Goal: Communication & Community: Answer question/provide support

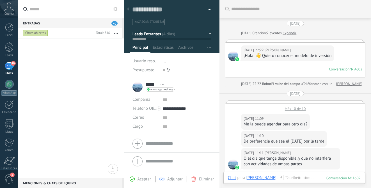
scroll to position [356, 0]
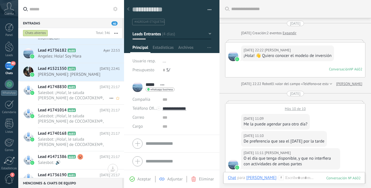
click at [92, 90] on h2 "Lead #1748830 A685" at bounding box center [69, 87] width 62 height 6
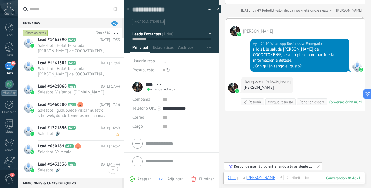
scroll to position [818, 0]
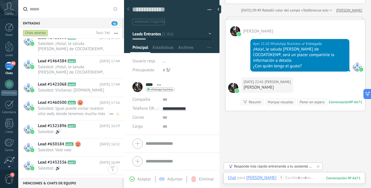
click at [93, 113] on span "Salesbot: Igual puede visitar nuestro sitio web, donde tenemos mucha más inform…" at bounding box center [73, 111] width 71 height 11
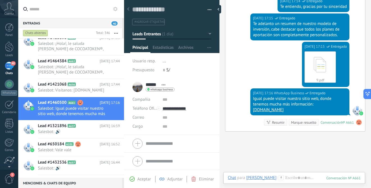
scroll to position [360, 0]
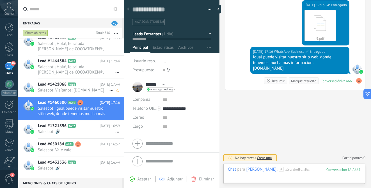
click at [81, 93] on span "Salesbot: Visítanos: [DOMAIN_NAME]" at bounding box center [73, 90] width 71 height 5
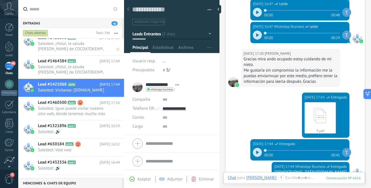
scroll to position [785, 0]
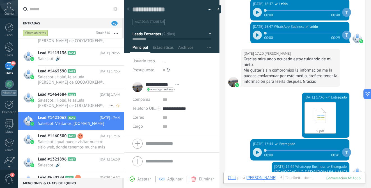
click at [86, 98] on span "Salesbot: ¡Hola!, le saluda [PERSON_NAME] de COCOATOKEN®, será un placer compar…" at bounding box center [73, 103] width 71 height 11
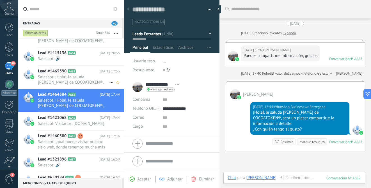
click at [75, 78] on span "Salesbot: ¡Hola!, le saluda [PERSON_NAME] de COCOATOKEN®, será un placer compar…" at bounding box center [73, 79] width 71 height 11
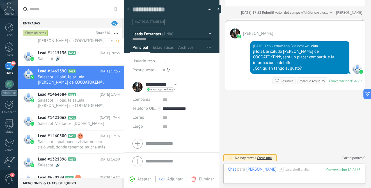
scroll to position [723, 0]
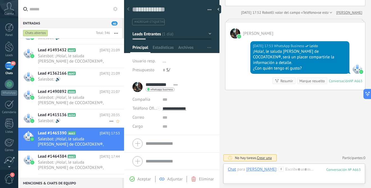
click at [83, 119] on span "Salesbot: 🔊" at bounding box center [73, 120] width 71 height 5
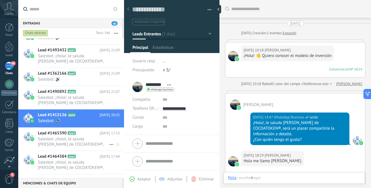
click at [84, 138] on span "Salesbot: ¡Hola!, le saluda [PERSON_NAME] de COCOATOKEN®, será un placer compar…" at bounding box center [73, 141] width 71 height 11
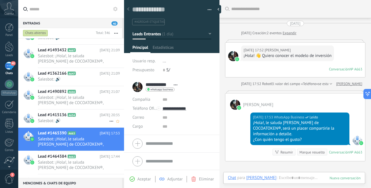
scroll to position [8, 0]
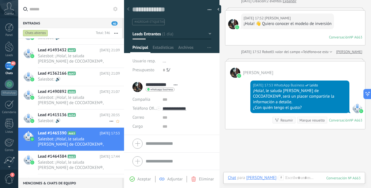
click at [85, 116] on h2 "Lead #1415136 A654" at bounding box center [69, 115] width 62 height 6
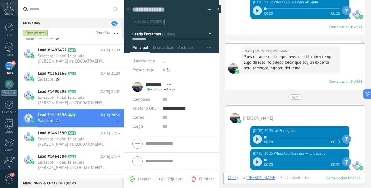
scroll to position [175, 0]
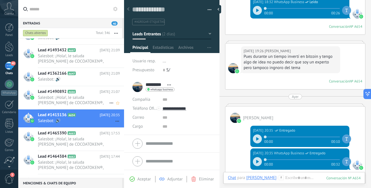
click at [84, 99] on span "Salesbot: ¡Hola!, le saluda [PERSON_NAME] de COCOATOKEN®, será un placer compar…" at bounding box center [73, 100] width 71 height 11
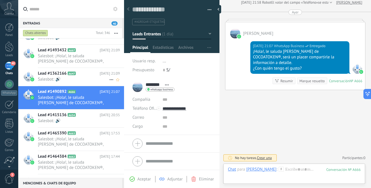
scroll to position [688, 0]
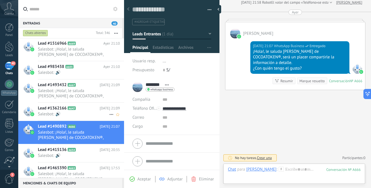
click at [94, 111] on h2 "Lead #1362166 A647" at bounding box center [69, 109] width 62 height 6
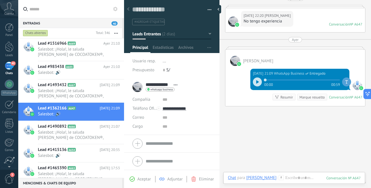
scroll to position [235, 0]
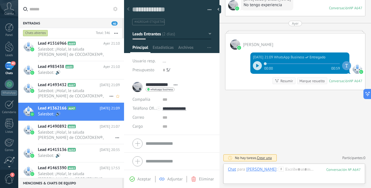
click at [88, 92] on span "Salesbot: ¡Hola!, le saluda [PERSON_NAME] de COCOATOKEN®, será un placer compar…" at bounding box center [73, 93] width 71 height 11
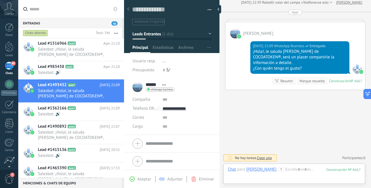
scroll to position [604, 0]
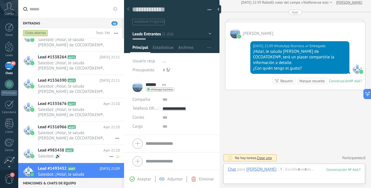
click at [91, 158] on span "Salesbot: 🔊" at bounding box center [73, 156] width 71 height 5
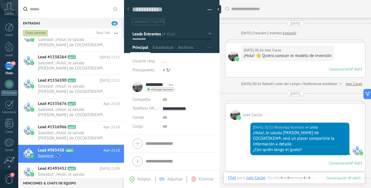
scroll to position [155, 0]
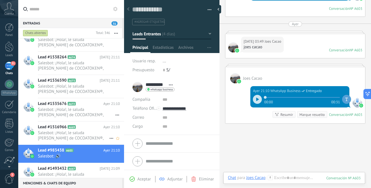
click at [81, 134] on span "Salesbot: ¡Hola!, le saluda [PERSON_NAME] de COCOATOKEN®, será un placer compar…" at bounding box center [73, 135] width 71 height 11
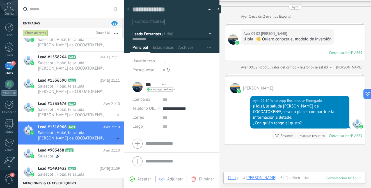
scroll to position [17, 0]
click at [86, 108] on span "Salesbot: ¡Hola!, le saluda [PERSON_NAME] de COCOATOKEN®, será un placer compar…" at bounding box center [73, 112] width 71 height 11
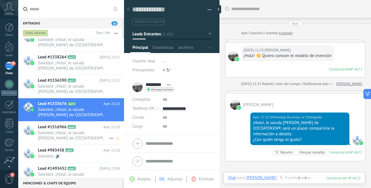
click at [95, 132] on span "Salesbot: ¡Hola!, le saluda [PERSON_NAME] de COCOATOKEN®, será un placer compar…" at bounding box center [73, 135] width 71 height 11
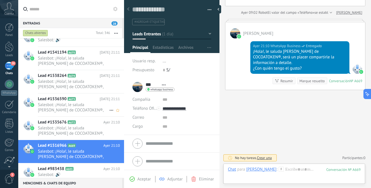
scroll to position [581, 0]
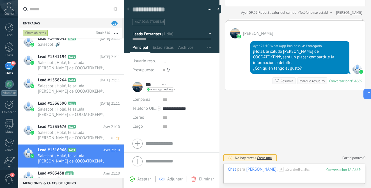
click at [89, 128] on h2 "Lead #1535676 A672" at bounding box center [70, 127] width 65 height 6
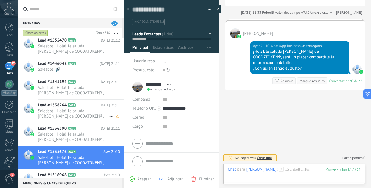
scroll to position [556, 0]
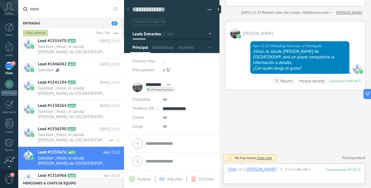
click at [89, 132] on span "Salesbot: ¡Hola!, le saluda [PERSON_NAME] de COCOATOKEN®, será un placer compar…" at bounding box center [73, 137] width 71 height 11
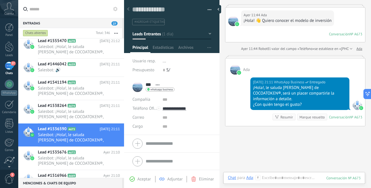
scroll to position [42, 0]
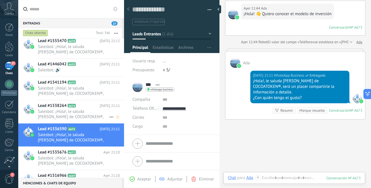
click at [84, 109] on span "Salesbot: ¡Hola!, le saluda [PERSON_NAME] de COCOATOKEN®, será un placer compar…" at bounding box center [73, 114] width 71 height 11
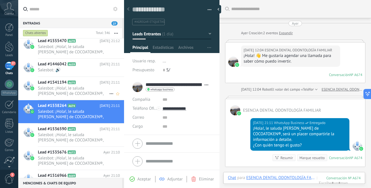
scroll to position [38, 0]
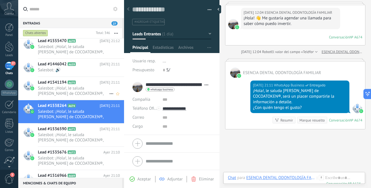
click at [89, 88] on span "Salesbot: ¡Hola!, le saluda [PERSON_NAME] de COCOATOKEN®, será un placer compar…" at bounding box center [73, 91] width 71 height 11
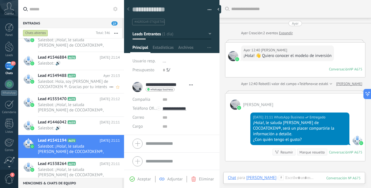
scroll to position [493, 0]
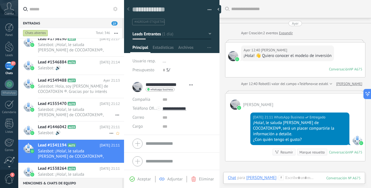
click at [86, 129] on h2 "Lead #1446042 A659" at bounding box center [69, 127] width 62 height 6
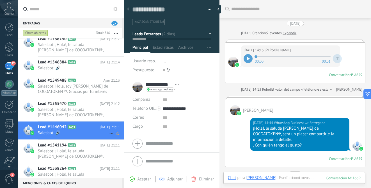
scroll to position [8, 0]
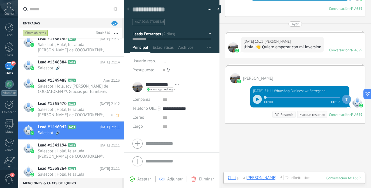
click at [92, 109] on span "Salesbot: ¡Hola!, le saluda [PERSON_NAME] de COCOATOKEN®, será un placer compar…" at bounding box center [73, 112] width 71 height 11
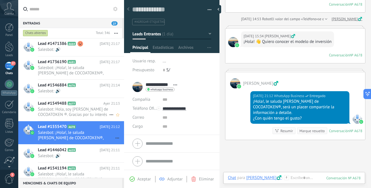
click at [91, 109] on span "Salesbot: Hola, soy [PERSON_NAME] de COCOATOKEN ®. Gracias por tu interés en nu…" at bounding box center [73, 112] width 71 height 11
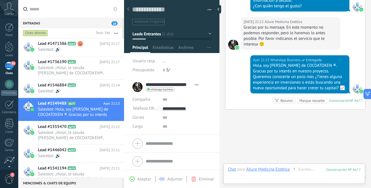
scroll to position [208, 0]
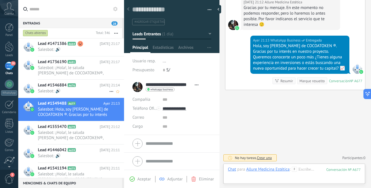
click at [85, 90] on span "Salesbot: 🔊" at bounding box center [73, 90] width 71 height 5
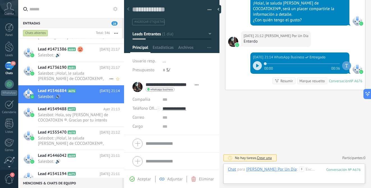
scroll to position [431, 0]
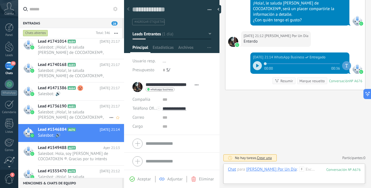
click at [88, 115] on span "Salesbot: ¡Hola!, le saluda [PERSON_NAME] de COCOATOKEN®, será un placer compar…" at bounding box center [73, 115] width 71 height 11
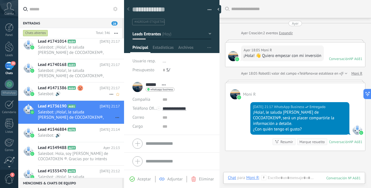
click at [81, 90] on use at bounding box center [81, 88] width 6 height 6
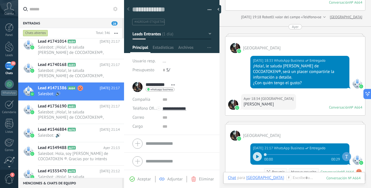
scroll to position [60, 0]
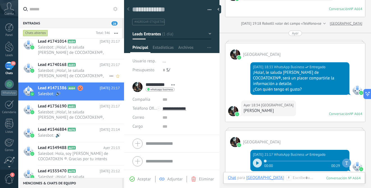
click at [81, 76] on span "Salesbot: ¡Hola!, le saluda [PERSON_NAME] de COCOATOKEN®, será un placer compar…" at bounding box center [73, 73] width 71 height 11
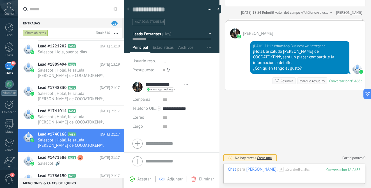
scroll to position [366, 0]
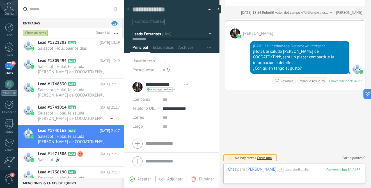
click at [92, 115] on span "Salesbot: ¡Hola!, le saluda [PERSON_NAME] de COCOATOKEN®, será un placer compar…" at bounding box center [73, 116] width 71 height 11
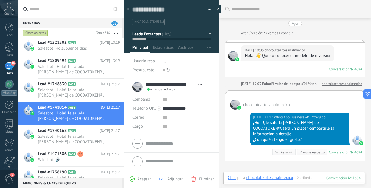
scroll to position [8, 0]
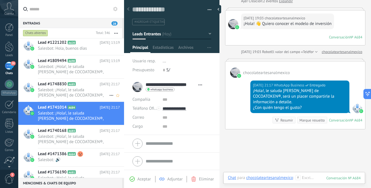
click at [75, 89] on span "Salesbot: ¡Hola!, le saluda [PERSON_NAME] de COCOATOKEN®, será un placer compar…" at bounding box center [73, 92] width 71 height 11
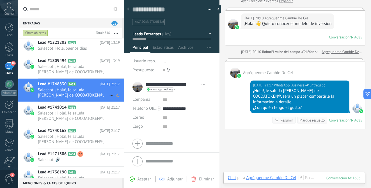
scroll to position [8, 0]
click at [90, 67] on span "Salesbot: ¡Hola!, le saluda [PERSON_NAME] de COCOATOKEN®, será un placer compar…" at bounding box center [73, 69] width 71 height 11
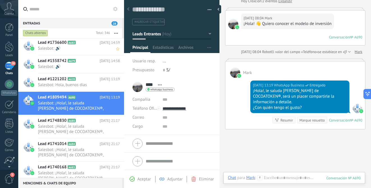
scroll to position [314, 0]
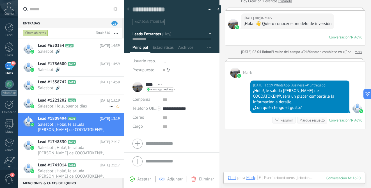
click at [91, 102] on h2 "Lead #1221202 A620" at bounding box center [69, 101] width 62 height 6
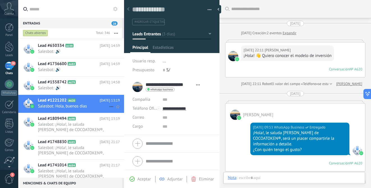
scroll to position [8, 0]
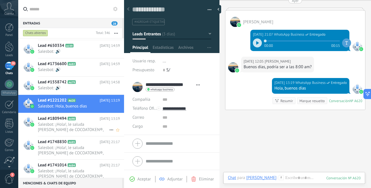
click at [96, 126] on span "Salesbot: ¡Hola!, le saluda [PERSON_NAME] de COCOATOKEN®, será un placer compar…" at bounding box center [73, 127] width 71 height 11
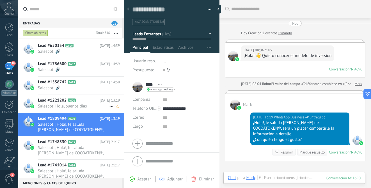
click at [93, 104] on span "Salesbot: Hola, buenos días" at bounding box center [73, 106] width 71 height 5
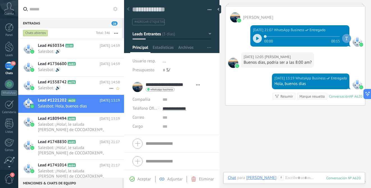
scroll to position [291, 0]
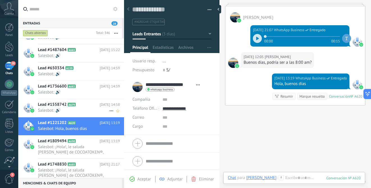
click at [89, 106] on h2 "Lead #1558742 A679" at bounding box center [69, 105] width 62 height 6
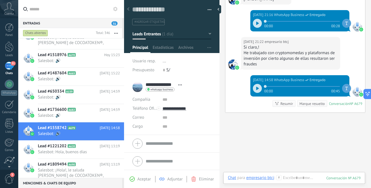
scroll to position [297, 0]
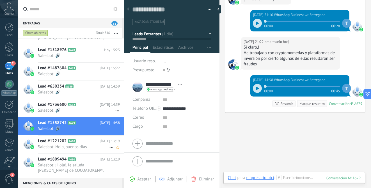
click at [83, 144] on span "Salesbot: Hola, buenos días" at bounding box center [73, 146] width 71 height 5
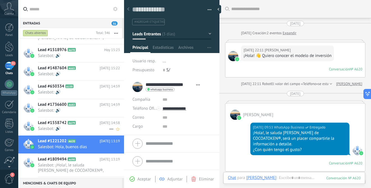
scroll to position [354, 0]
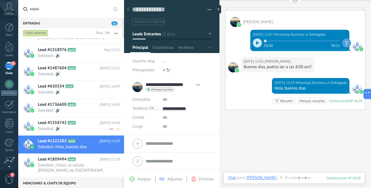
click at [88, 126] on h2 "Lead #1558742 A679" at bounding box center [69, 123] width 62 height 6
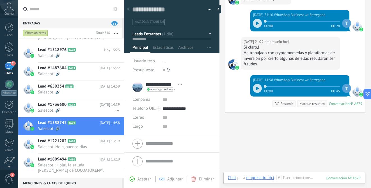
scroll to position [185, 0]
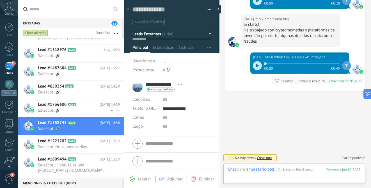
click at [79, 109] on span "Salesbot: 🔊" at bounding box center [73, 110] width 71 height 5
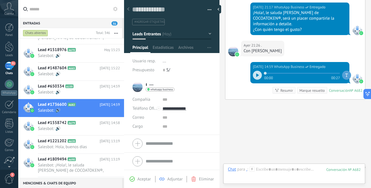
scroll to position [120, 0]
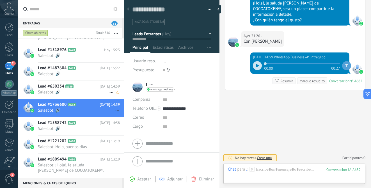
click at [90, 91] on span "Salesbot: 🔊" at bounding box center [73, 92] width 71 height 5
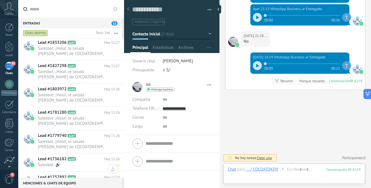
scroll to position [240, 0]
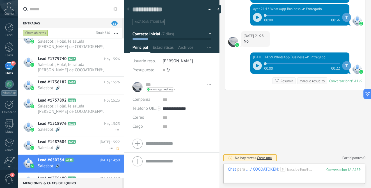
click at [86, 143] on h2 "Lead #1487604 A665" at bounding box center [69, 142] width 62 height 6
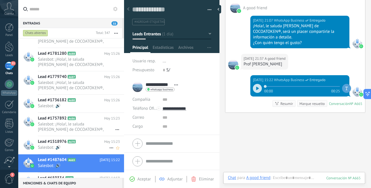
scroll to position [8, 0]
click at [86, 143] on h2 "Lead #1518976 A670" at bounding box center [71, 142] width 66 height 6
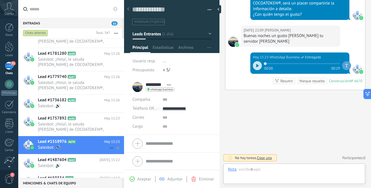
scroll to position [8, 0]
click at [90, 123] on span "Salesbot: ¡Hola!, le saluda [PERSON_NAME] de COCOATOKEN®, será un placer compar…" at bounding box center [73, 127] width 71 height 11
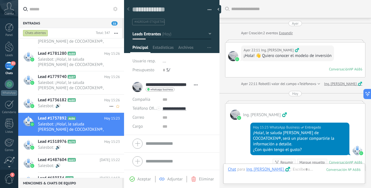
scroll to position [81, 0]
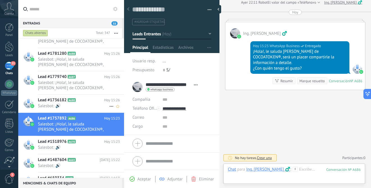
click at [90, 103] on h2 "Lead #1736182 A680" at bounding box center [71, 100] width 66 height 6
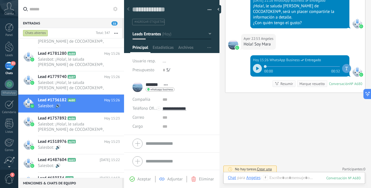
scroll to position [109, 0]
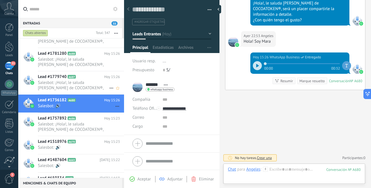
click at [84, 85] on span "Salesbot: ¡Hola!, le saluda [PERSON_NAME] de COCOATOKEN®, será un placer compar…" at bounding box center [73, 85] width 71 height 11
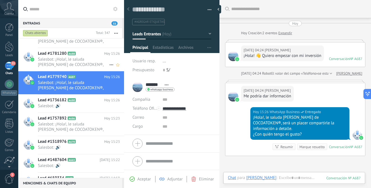
scroll to position [216, 0]
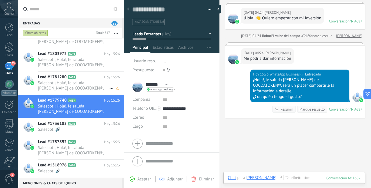
click at [88, 89] on span "Salesbot: ¡Hola!, le saluda [PERSON_NAME] de COCOATOKEN®, será un placer compar…" at bounding box center [73, 85] width 71 height 11
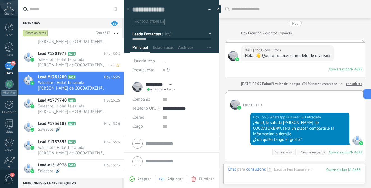
scroll to position [154, 0]
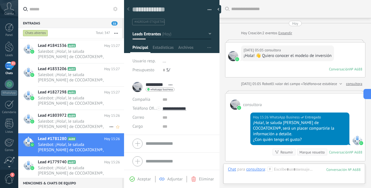
click at [87, 120] on span "Salesbot: ¡Hola!, le saluda [PERSON_NAME] de COCOATOKEN®, será un placer compar…" at bounding box center [73, 124] width 71 height 11
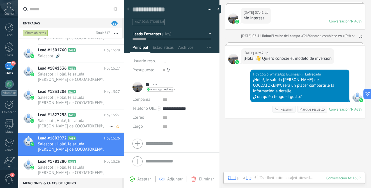
scroll to position [151, 0]
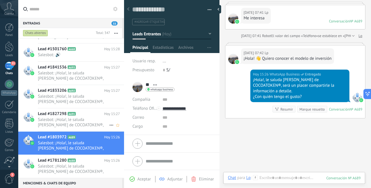
click at [86, 118] on span "Salesbot: ¡Hola!, le saluda [PERSON_NAME] de COCOATOKEN®, será un placer compar…" at bounding box center [73, 122] width 71 height 11
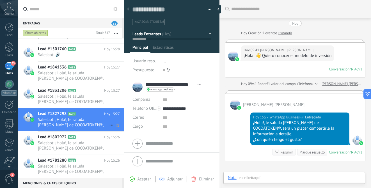
scroll to position [8, 0]
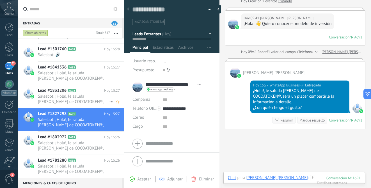
click at [59, 101] on span "Salesbot: ¡Hola!, le saluda [PERSON_NAME] de COCOATOKEN®, será un placer compar…" at bounding box center [73, 99] width 71 height 11
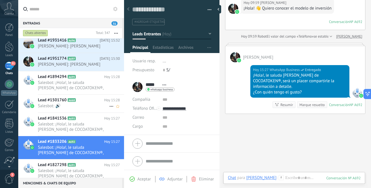
scroll to position [99, 0]
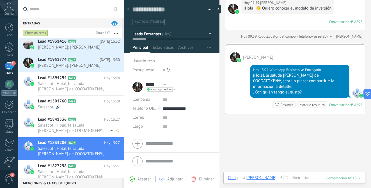
click at [83, 123] on span "Salesbot: ¡Hola!, le saluda [PERSON_NAME] de COCOATOKEN®, será un placer compar…" at bounding box center [73, 128] width 71 height 11
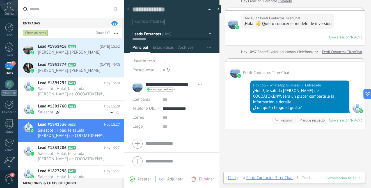
scroll to position [82, 0]
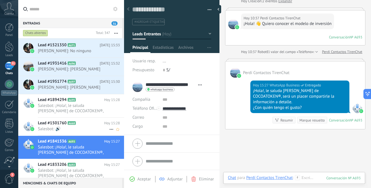
click at [80, 120] on icon at bounding box center [81, 123] width 6 height 6
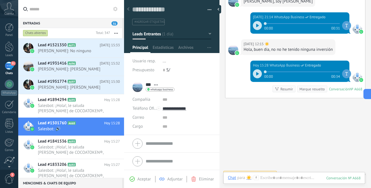
scroll to position [168, 0]
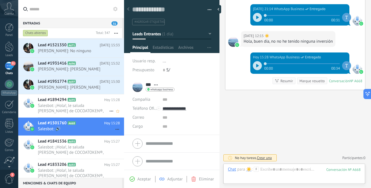
click at [78, 107] on span "Salesbot: ¡Hola!, le saluda [PERSON_NAME] de COCOATOKEN®, será un placer compar…" at bounding box center [73, 108] width 71 height 11
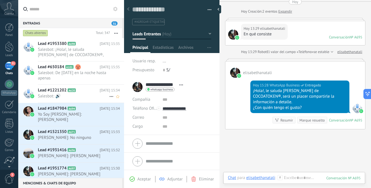
click at [88, 99] on div "Lead #1221202 A620 [DATE] 15:34 Salesbot: 🔊" at bounding box center [81, 94] width 86 height 18
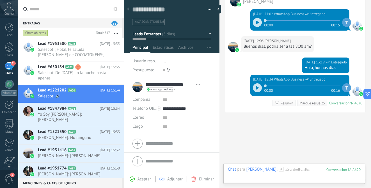
scroll to position [397, 0]
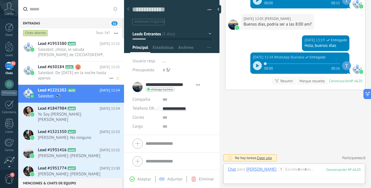
click at [74, 71] on span "Salesbot: De [DATE] en la noche hasta apenas" at bounding box center [73, 75] width 71 height 11
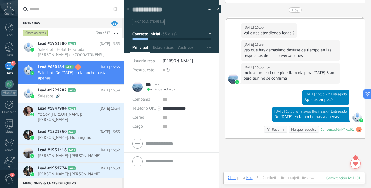
scroll to position [587, 0]
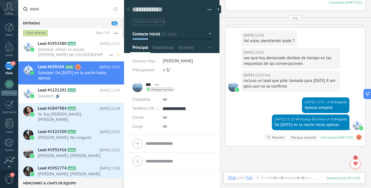
click at [82, 52] on span "Salesbot: ¡Hola!, le saluda [PERSON_NAME] de COCOATOKEN®, será un placer compar…" at bounding box center [73, 52] width 71 height 11
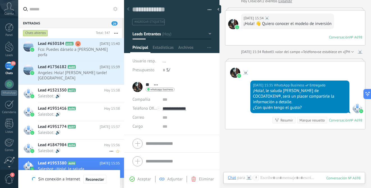
click at [85, 142] on h2 "Lead #1847984 A694" at bounding box center [71, 145] width 66 height 6
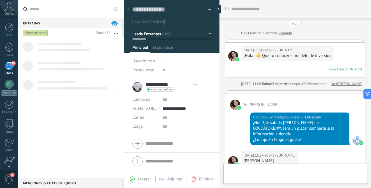
type textarea "**********"
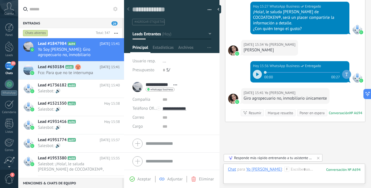
scroll to position [143, 0]
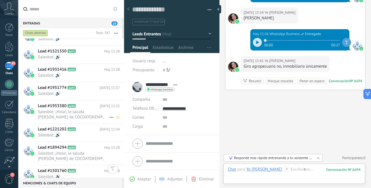
click at [93, 110] on span "Salesbot: ¡Hola!, le saluda [PERSON_NAME] de COCOATOKEN®, será un placer compar…" at bounding box center [73, 114] width 71 height 11
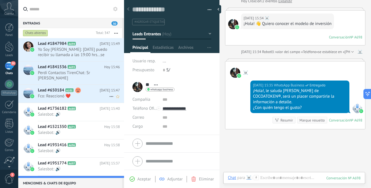
click at [90, 94] on span "Fco: Reaccionó ❤️" at bounding box center [73, 96] width 71 height 5
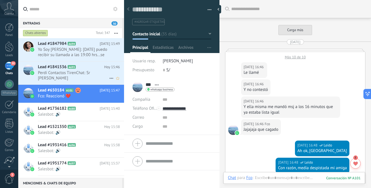
scroll to position [457, 0]
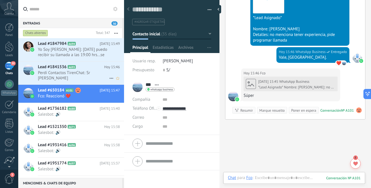
click at [89, 72] on span "Perdí Contactos TirenChat: Sr Horacio" at bounding box center [73, 75] width 71 height 11
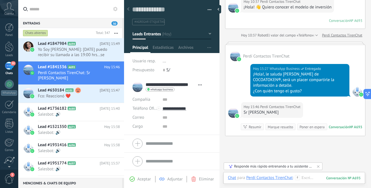
scroll to position [95, 0]
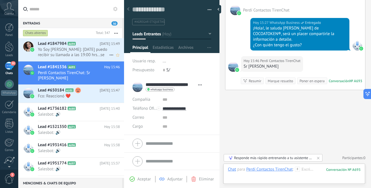
click at [85, 51] on span "Yo Soy Eloisa: Hoy puedo recibir su llamada a las 19:00 hrs...se puede?" at bounding box center [73, 52] width 71 height 11
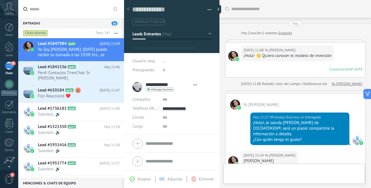
scroll to position [173, 0]
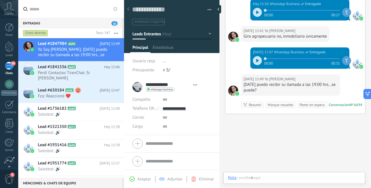
type textarea "**********"
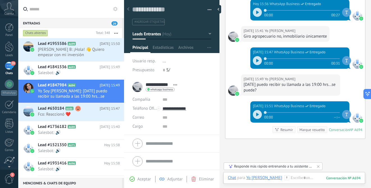
scroll to position [201, 0]
